Goal: Check status: Check status

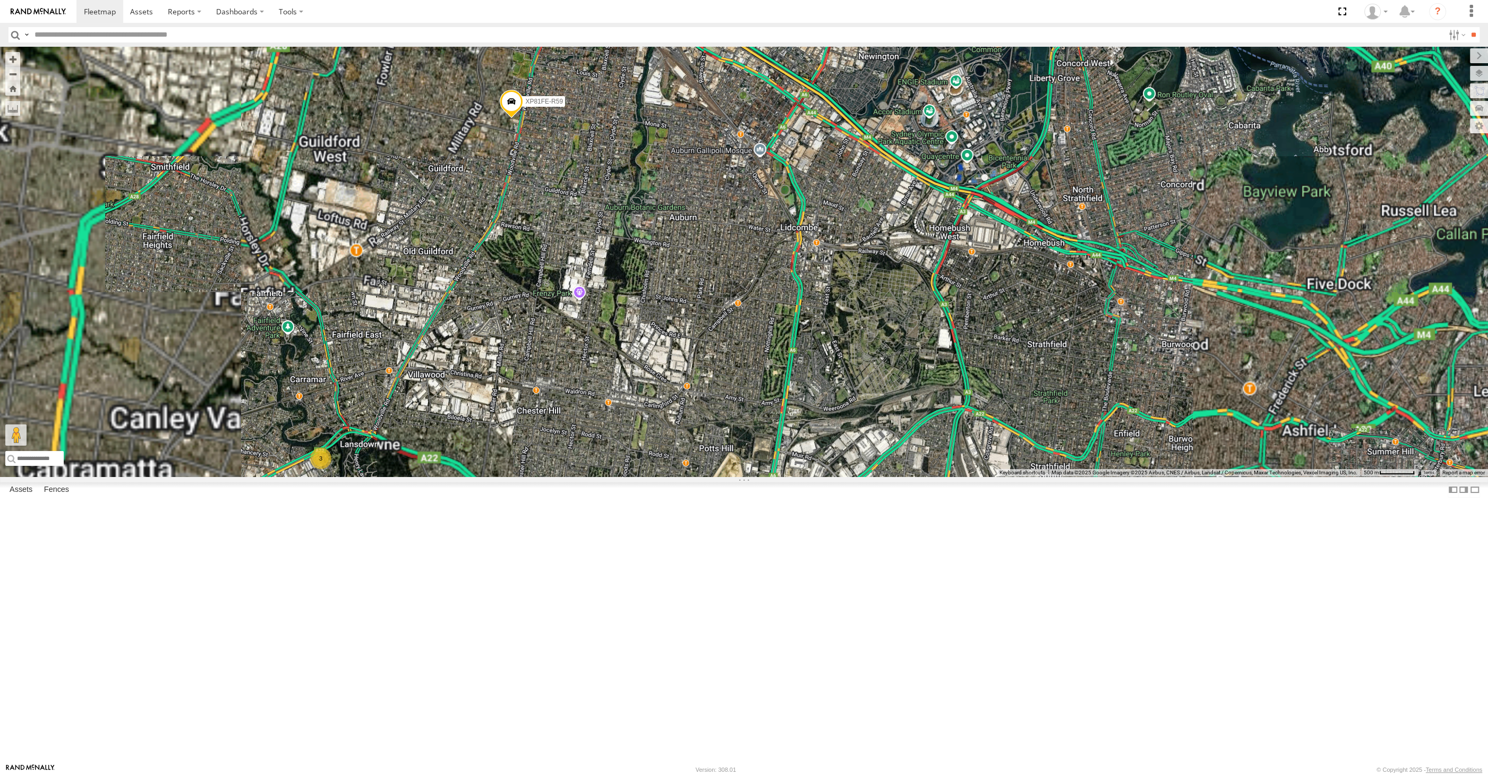
click at [515, 118] on span at bounding box center [511, 104] width 23 height 29
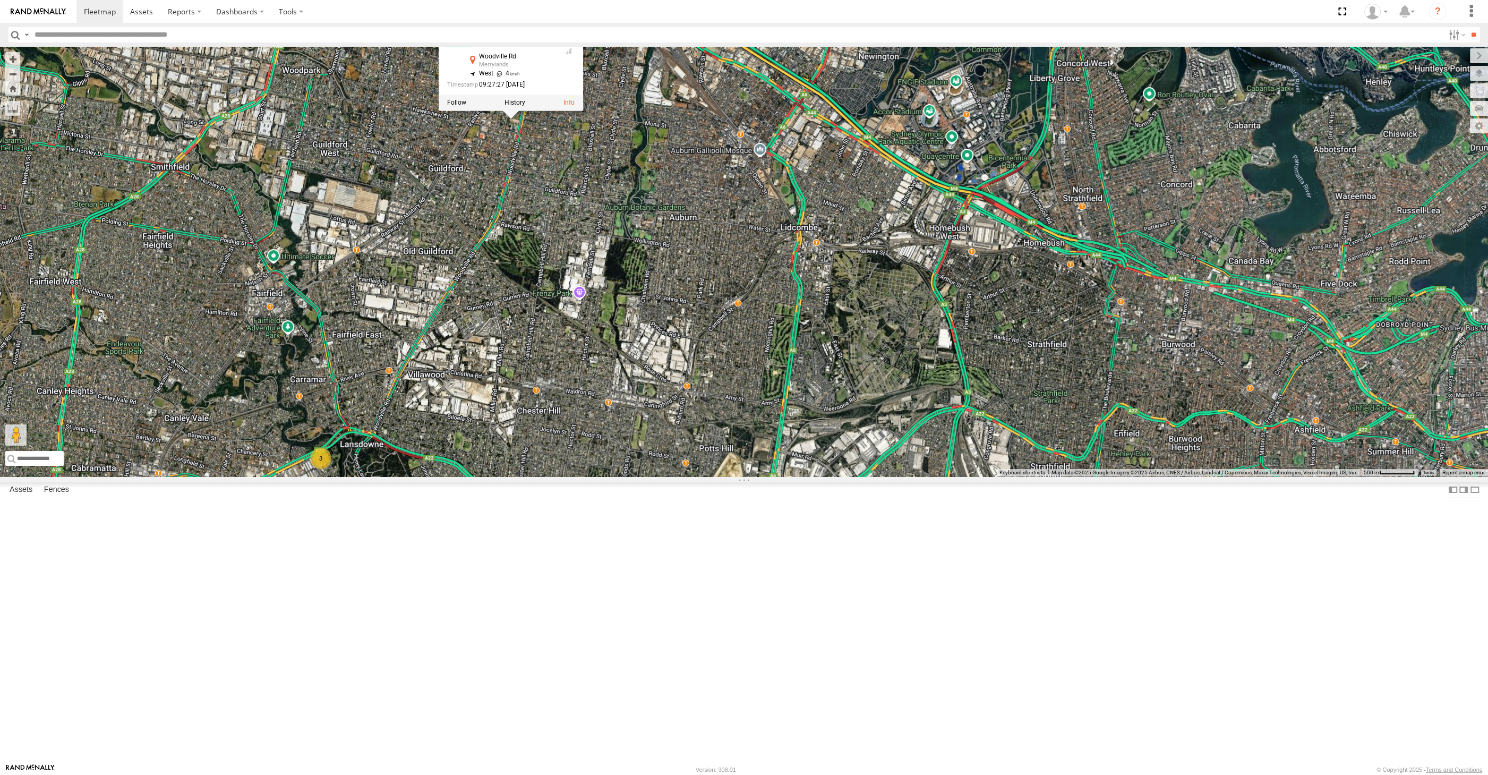
click at [607, 367] on div "XSNDHU-R04 RJ5911-R79 XO74GU-R69 XP30JQ-R03 XP81FE-R59 3 XP81FE-R59 All Assets …" at bounding box center [744, 262] width 1488 height 430
click at [513, 122] on span at bounding box center [512, 107] width 23 height 29
click at [580, 352] on div "XSNDHU-R04 RJ5911-R79 XO74GU-R69 XP30JQ-R03 XP81FE-R59 3 XP81FE-R59 All Assets …" at bounding box center [744, 262] width 1488 height 430
drag, startPoint x: 527, startPoint y: 585, endPoint x: 599, endPoint y: 503, distance: 109.9
click at [585, 477] on div "3" at bounding box center [744, 262] width 1488 height 430
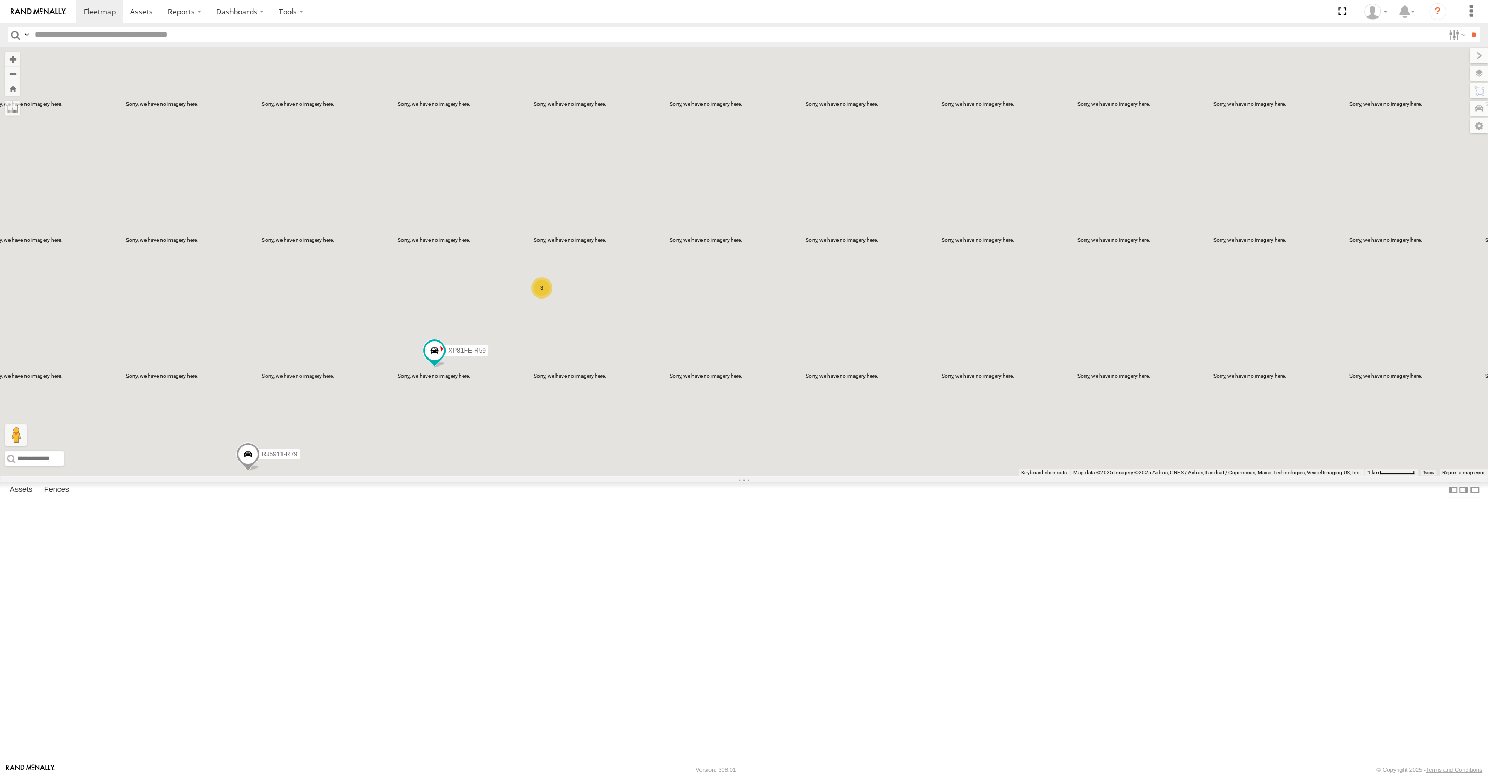
drag, startPoint x: 886, startPoint y: 642, endPoint x: 875, endPoint y: 613, distance: 30.4
click at [875, 477] on div "2 3 RJ5911-R79 XP81FE-R59 XO74GU-R69" at bounding box center [744, 262] width 1488 height 430
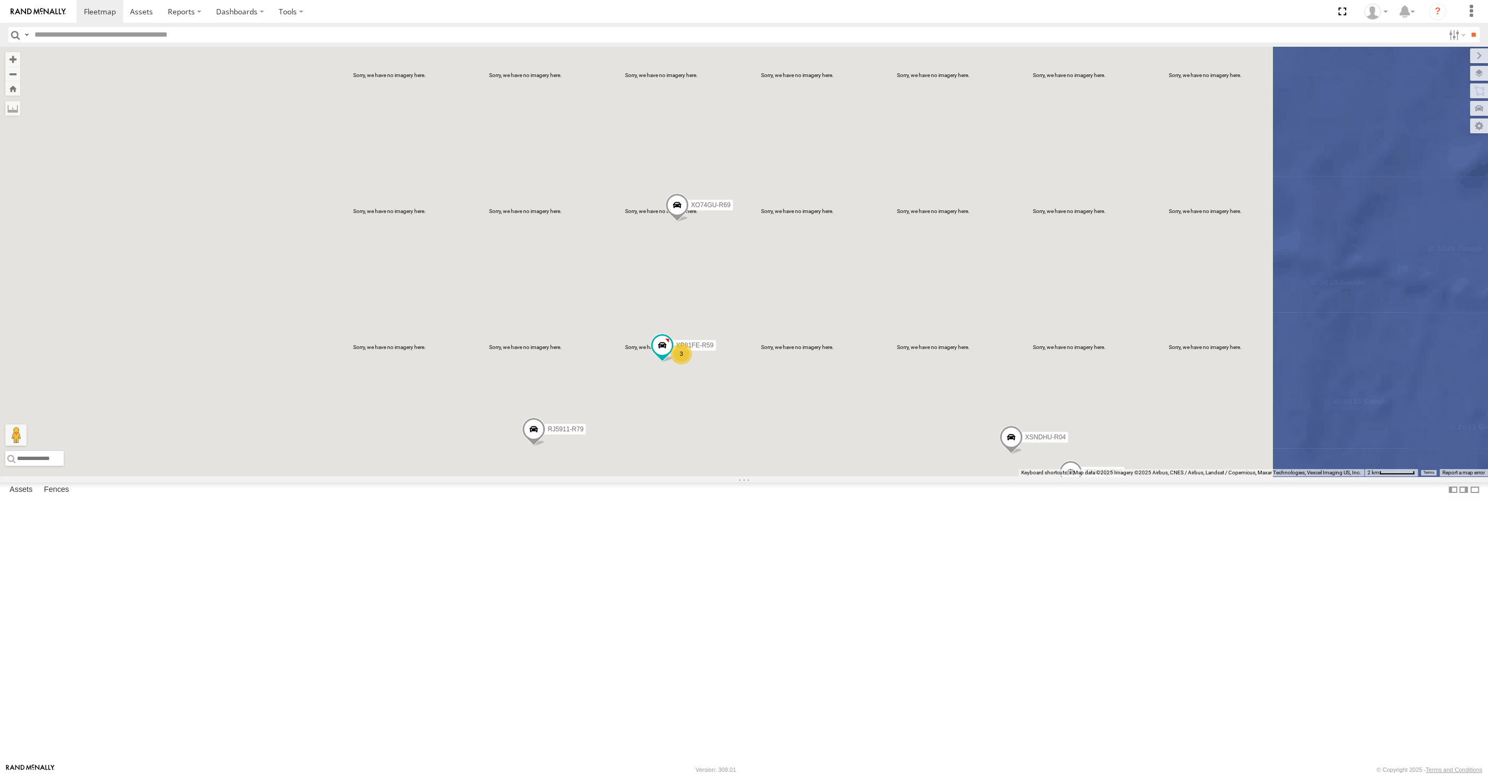
click at [851, 477] on div "RJ5911-R79 XP81FE-R59 XO74GU-R69 XP30JQ-R03 XSNDHU-R04 3" at bounding box center [744, 262] width 1488 height 430
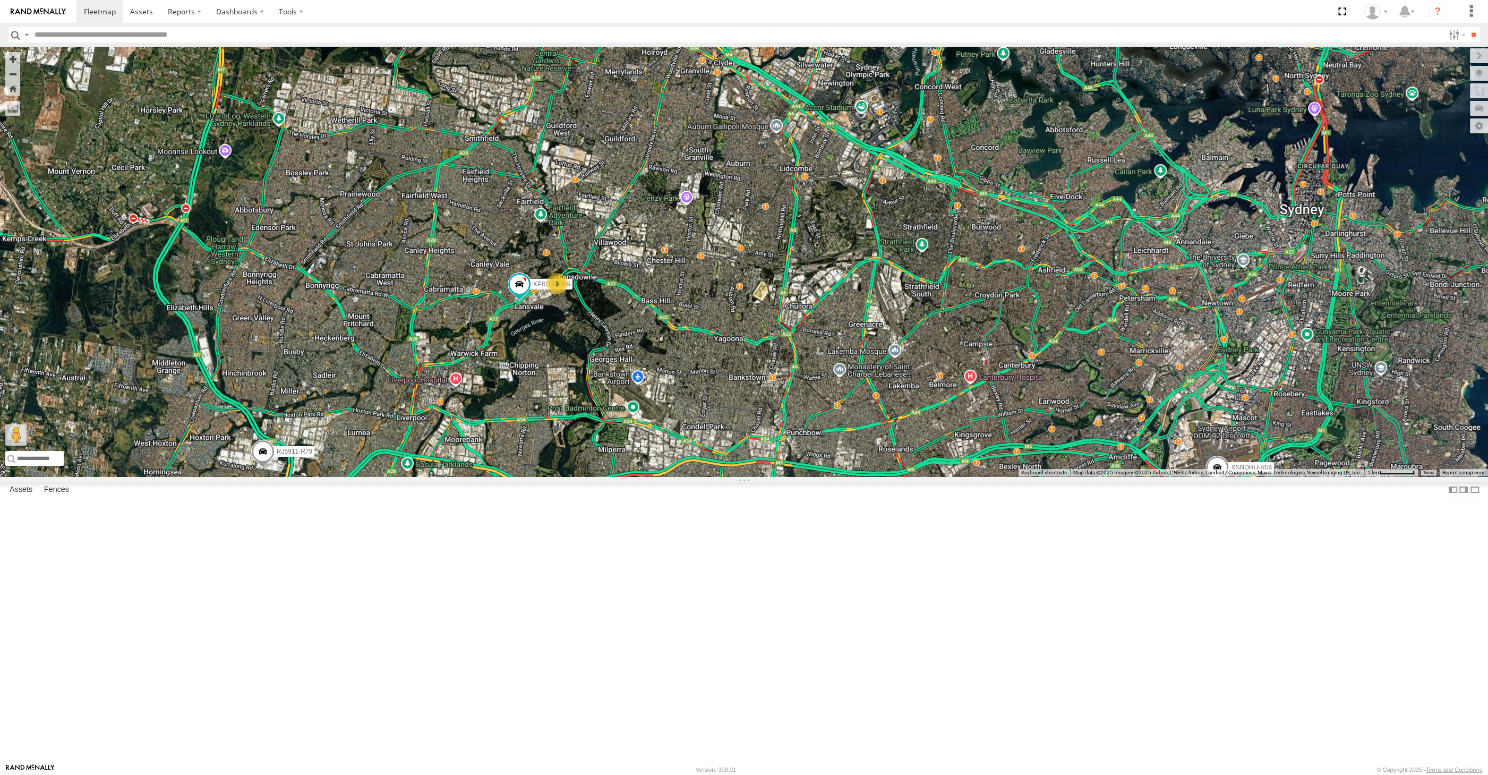
drag, startPoint x: 794, startPoint y: 553, endPoint x: 784, endPoint y: 540, distance: 16.3
click at [788, 477] on div "RJ5911-R79 XP81FE-R59 XO74GU-R69 XP30JQ-R03 XSNDHU-R04 3" at bounding box center [744, 262] width 1488 height 430
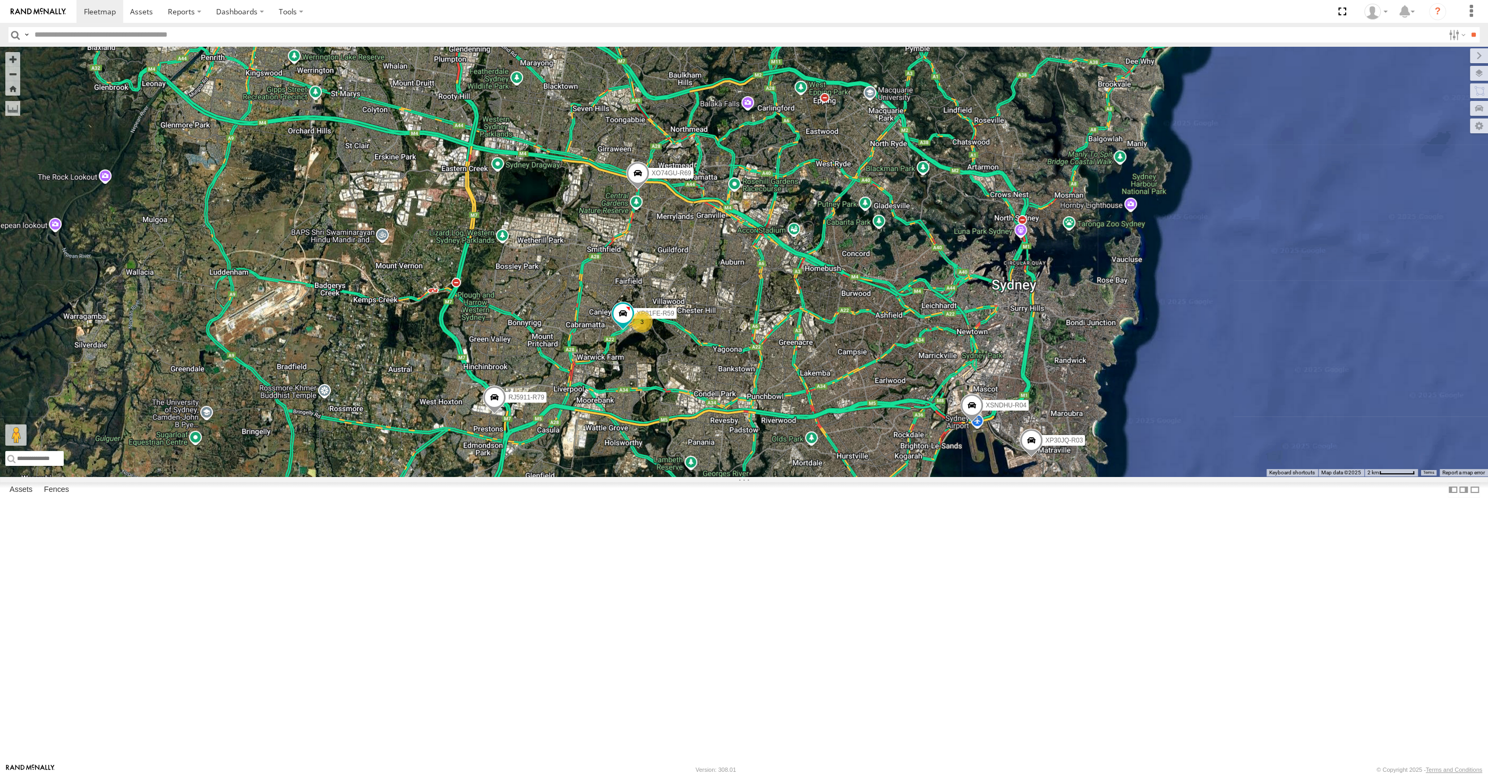
drag, startPoint x: 822, startPoint y: 551, endPoint x: 805, endPoint y: 542, distance: 19.7
click at [805, 477] on div "RJ5911-R79 XP81FE-R59 XO74GU-R69 XP30JQ-R03 XSNDHU-R04 3" at bounding box center [744, 262] width 1488 height 430
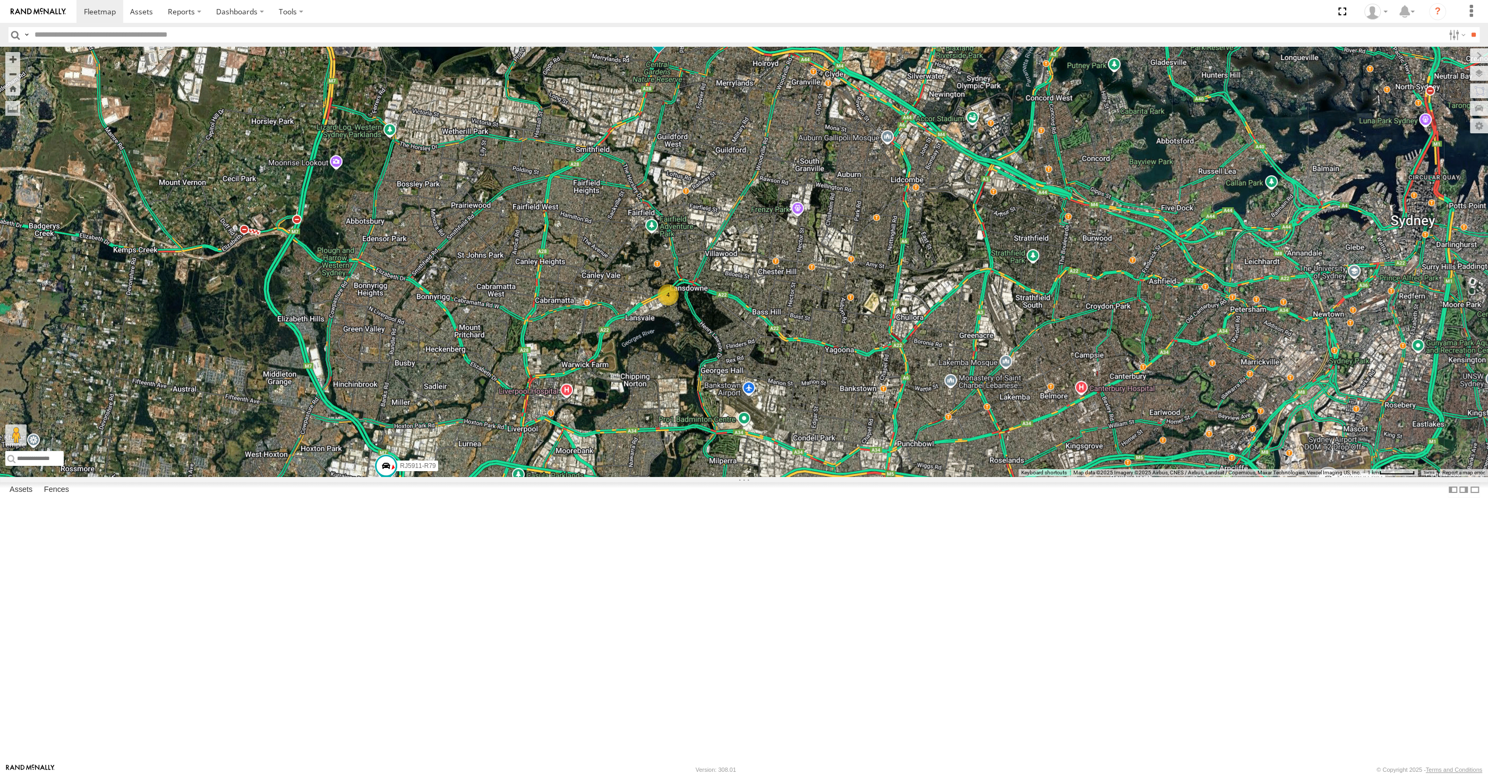
click at [866, 477] on div "XP30JQ-R03 XSNDHU-R04 RJ5911-R79 XO74GU-R69 4" at bounding box center [744, 262] width 1488 height 430
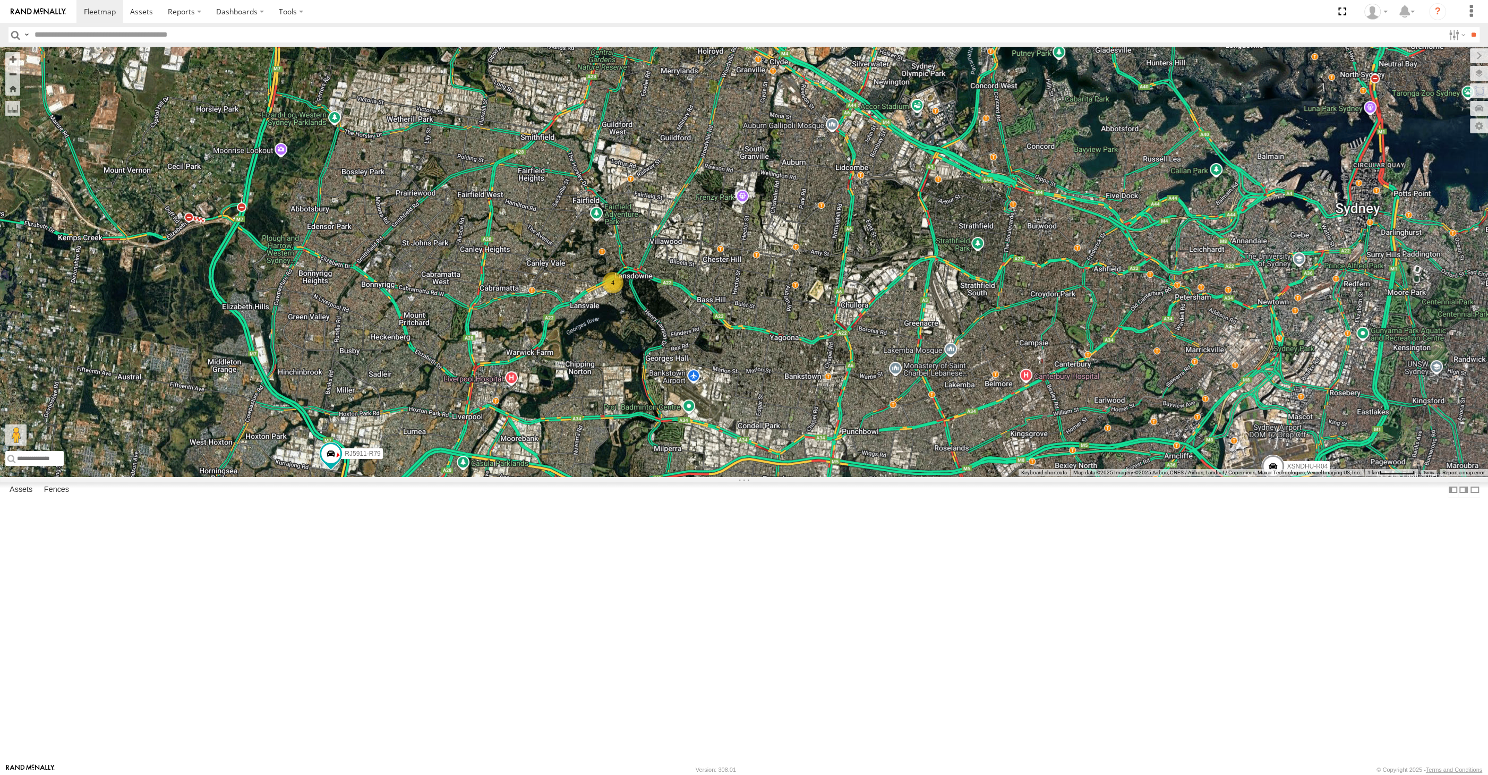
drag, startPoint x: 925, startPoint y: 547, endPoint x: 901, endPoint y: 509, distance: 44.7
click at [908, 477] on div "XP30JQ-R03 XSNDHU-R04 RJ5911-R79 XO74GU-R69 4" at bounding box center [744, 262] width 1488 height 430
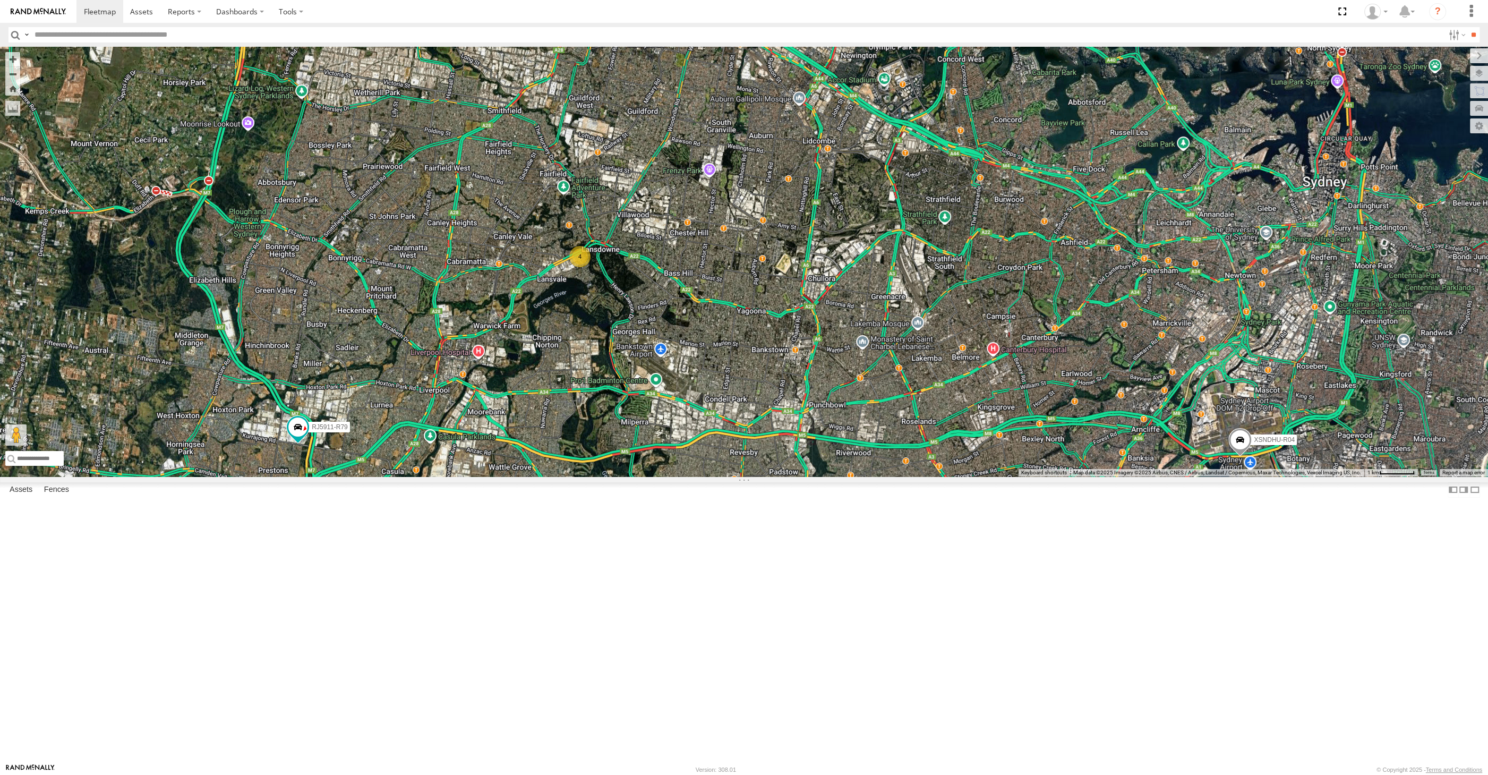
drag, startPoint x: 1125, startPoint y: 633, endPoint x: 1114, endPoint y: 617, distance: 19.5
click at [1114, 477] on div "XP30JQ-R03 XSNDHU-R04 RJ5911-R79 XO74GU-R69 4" at bounding box center [744, 262] width 1488 height 430
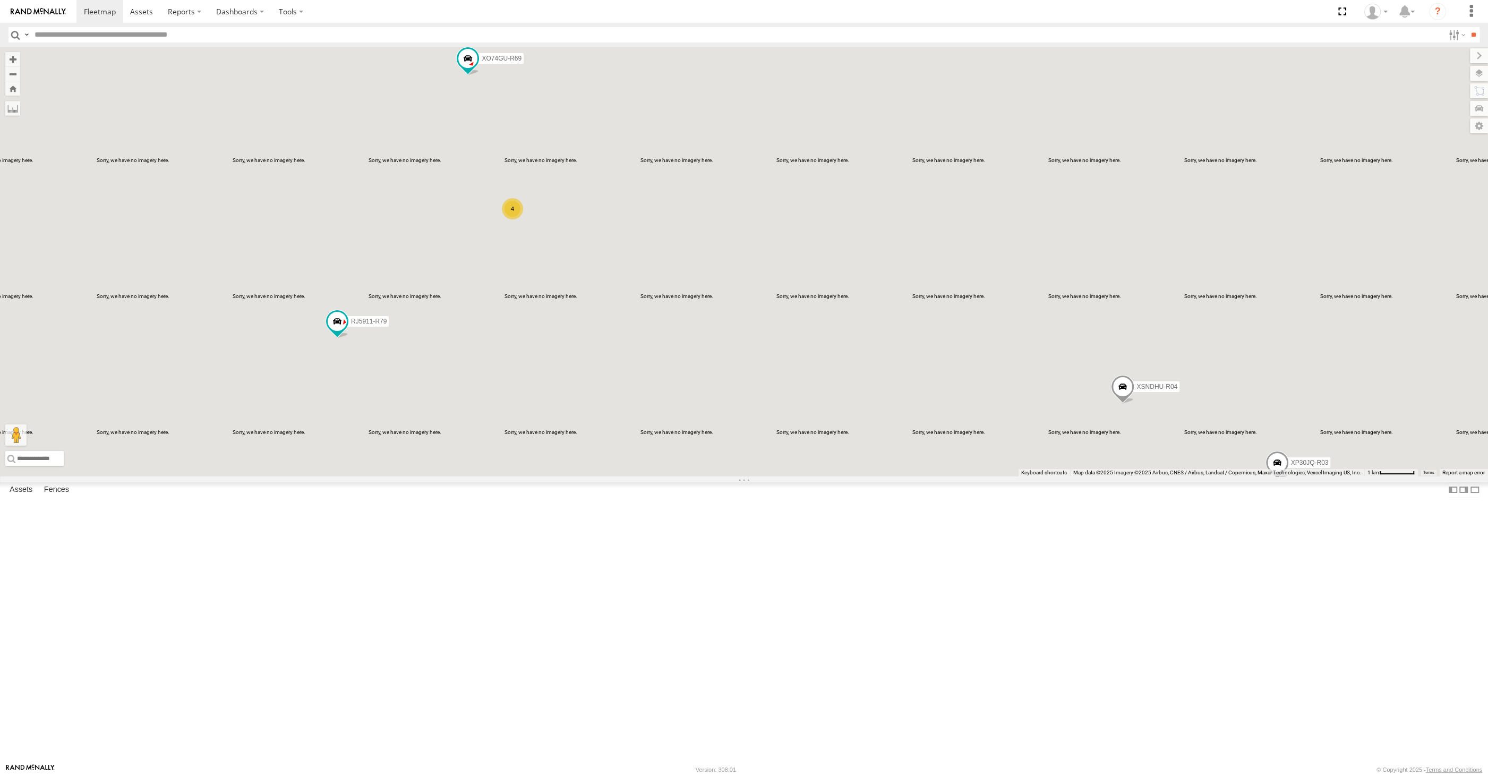
click at [696, 477] on div "XP30JQ-R03 XSNDHU-R04 RJ5911-R79 XO74GU-R69 4" at bounding box center [744, 262] width 1488 height 430
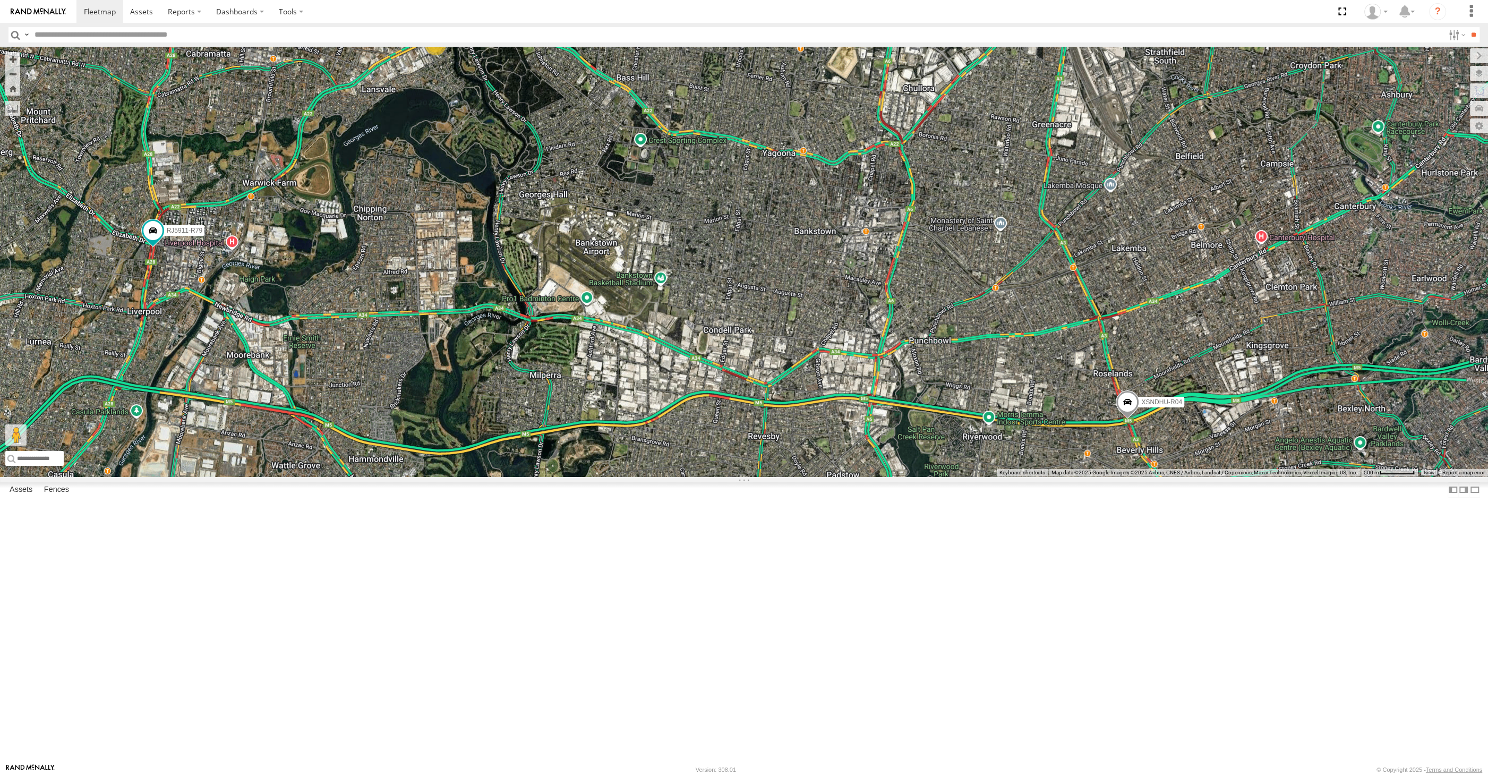
click at [912, 477] on div "XSNDHU-R04 4 RJ5911-R79" at bounding box center [744, 262] width 1488 height 430
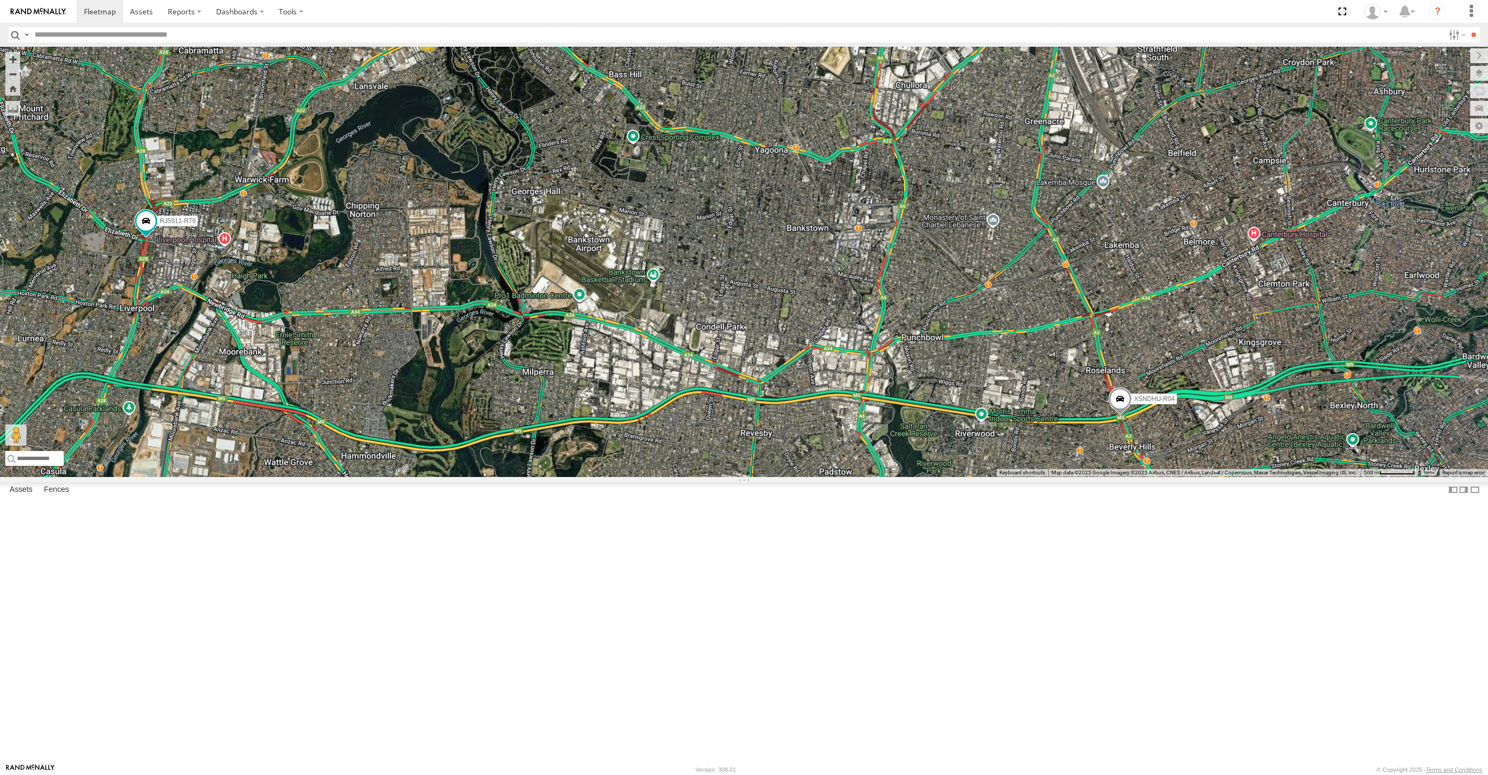
drag, startPoint x: 736, startPoint y: 632, endPoint x: 694, endPoint y: 616, distance: 44.9
click at [694, 477] on div "XSNDHU-R04 4 RJ5911-R79" at bounding box center [744, 262] width 1488 height 430
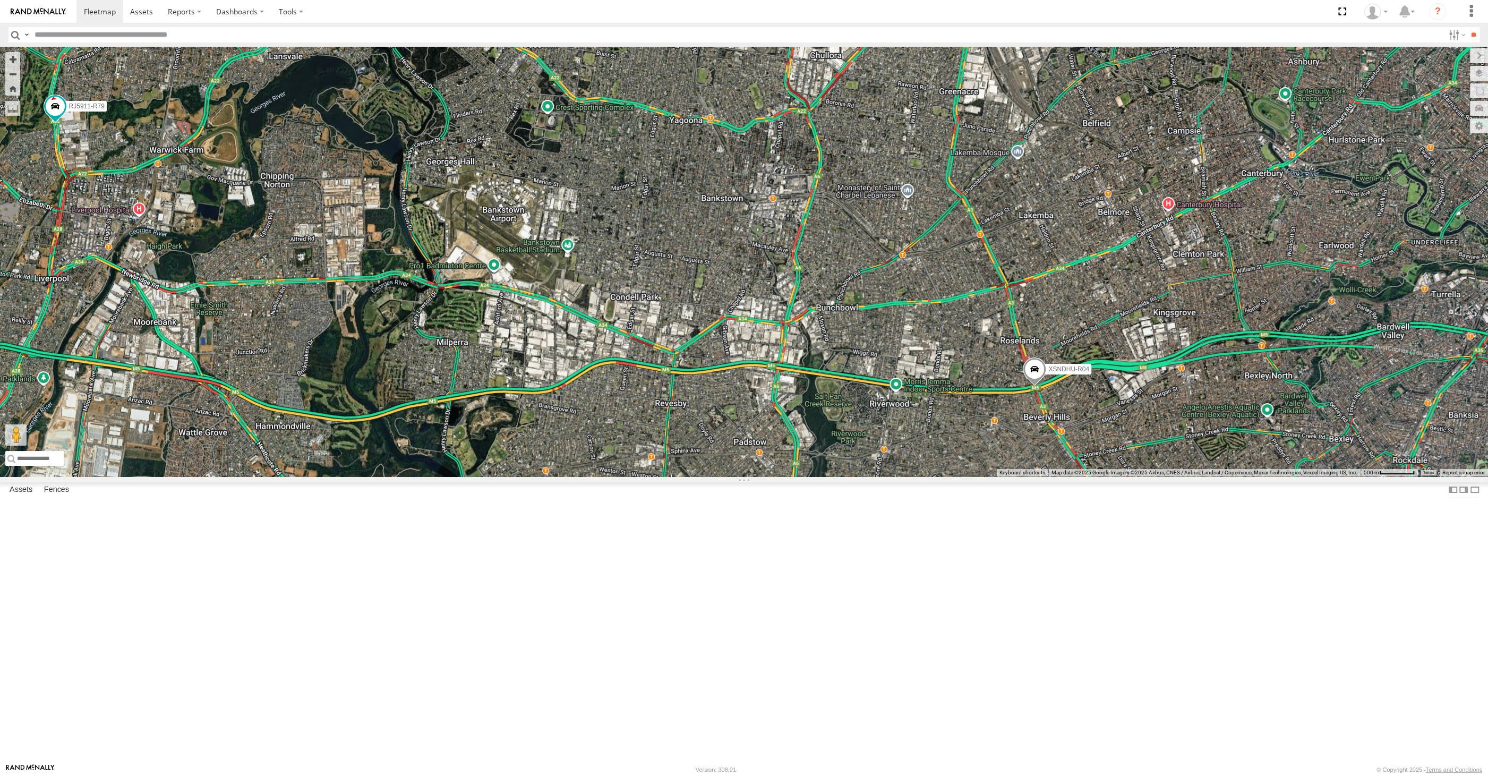
click at [825, 477] on div "XSNDHU-R04 RJ5911-R79 XO74GU-R69 4" at bounding box center [744, 262] width 1488 height 430
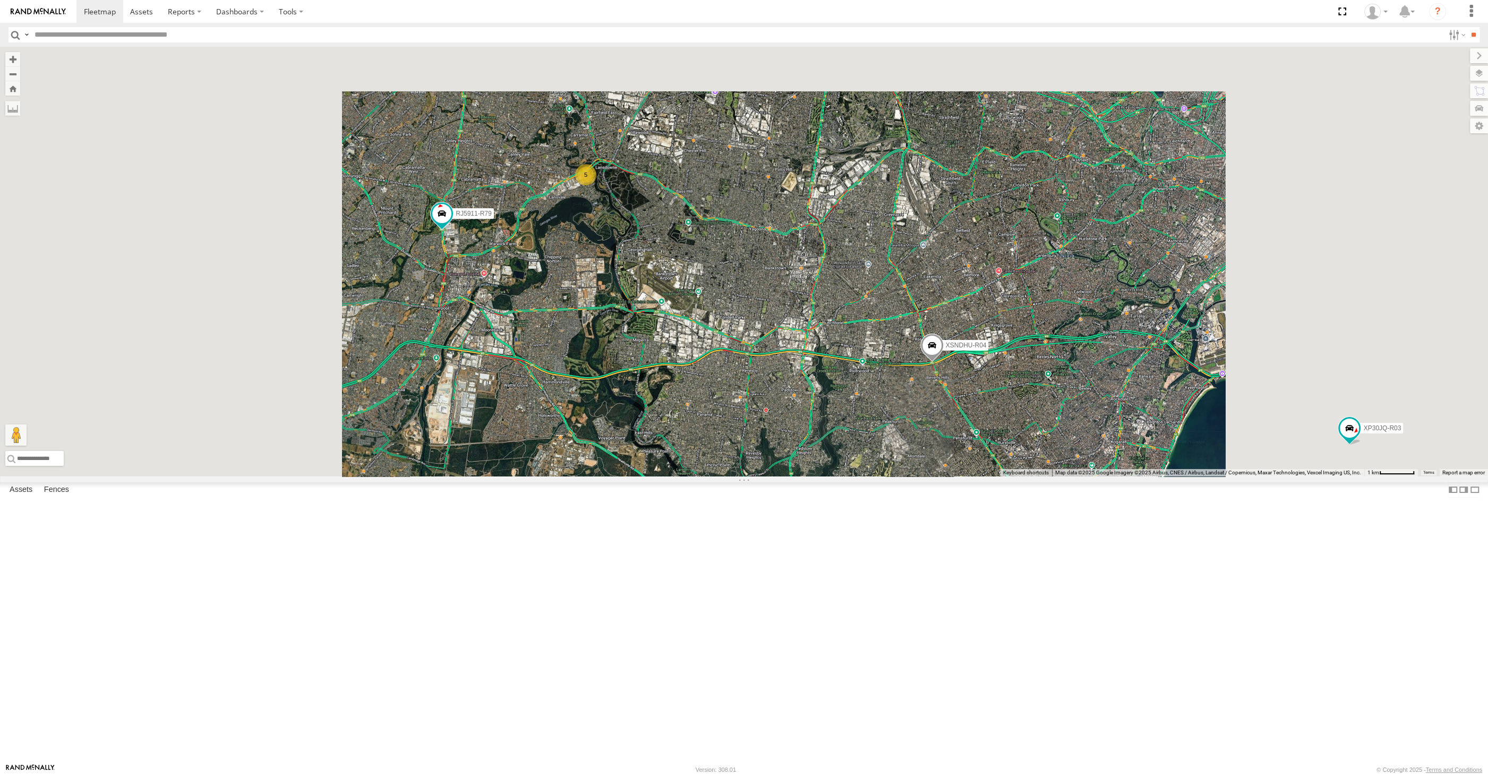
drag, startPoint x: 790, startPoint y: 568, endPoint x: 772, endPoint y: 555, distance: 22.4
click at [781, 477] on div "XSNDHU-R04 RJ5911-R79 XP30JQ-R03 5" at bounding box center [744, 262] width 1488 height 430
